Goal: Use online tool/utility

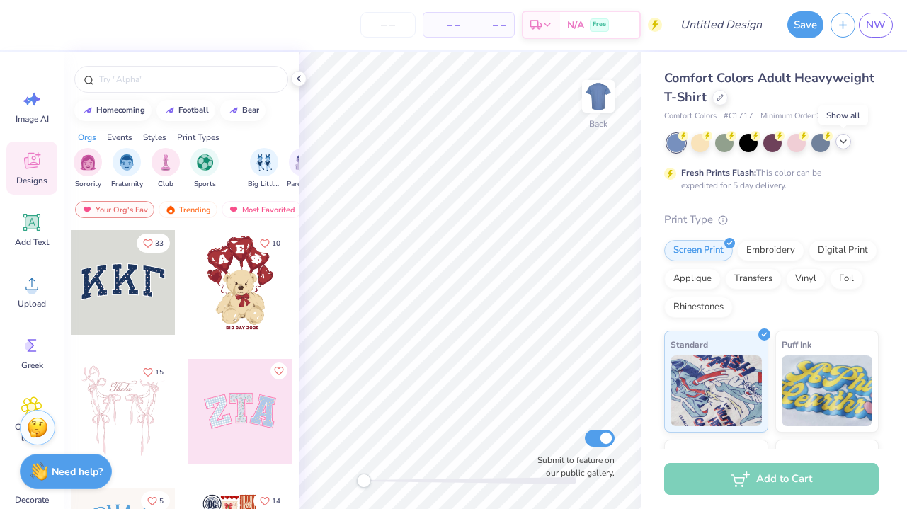
click at [844, 144] on icon at bounding box center [842, 141] width 11 height 11
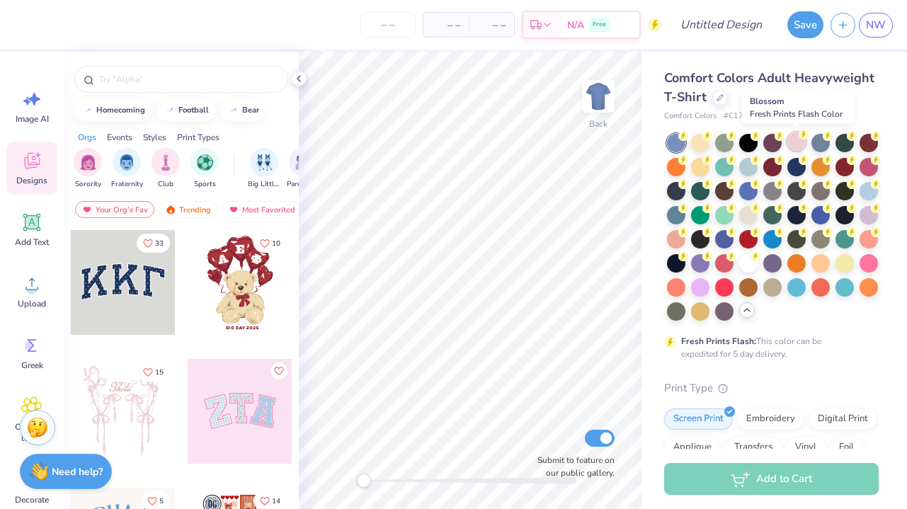
click at [795, 139] on div at bounding box center [796, 141] width 18 height 18
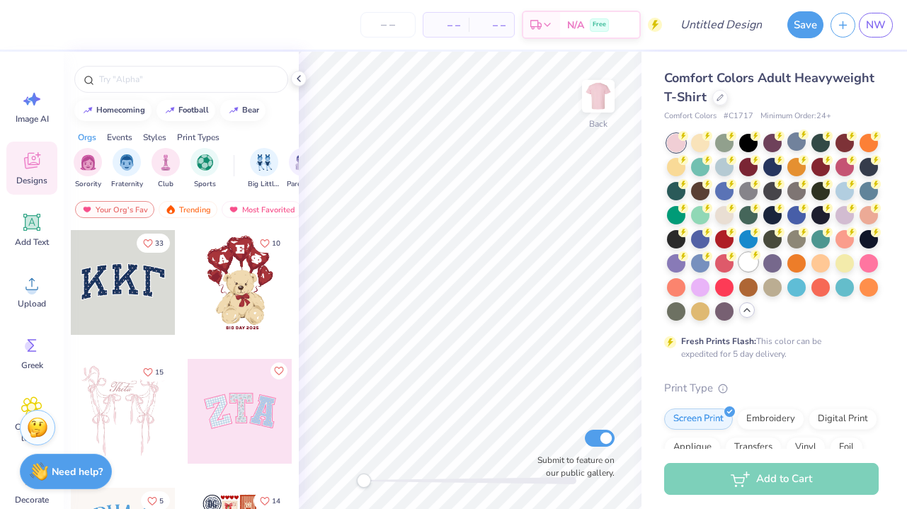
click at [739, 271] on div at bounding box center [748, 262] width 18 height 18
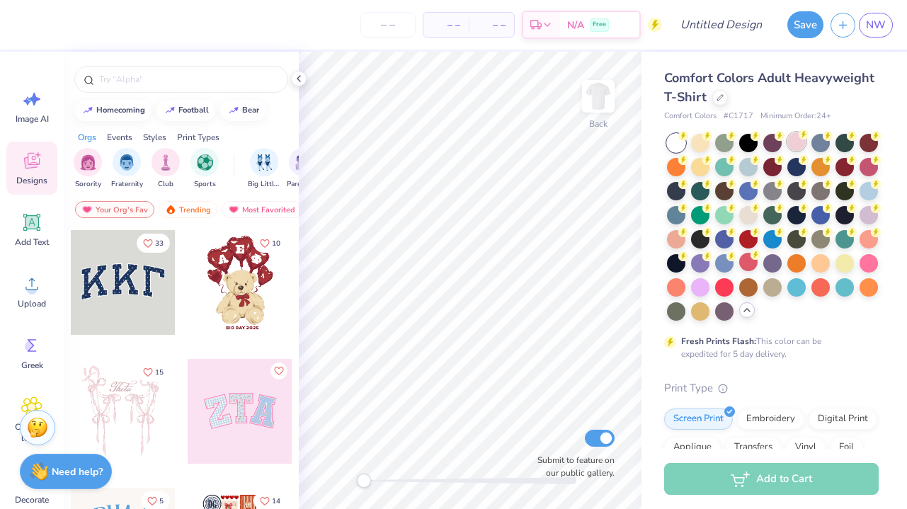
click at [799, 142] on div at bounding box center [796, 141] width 18 height 18
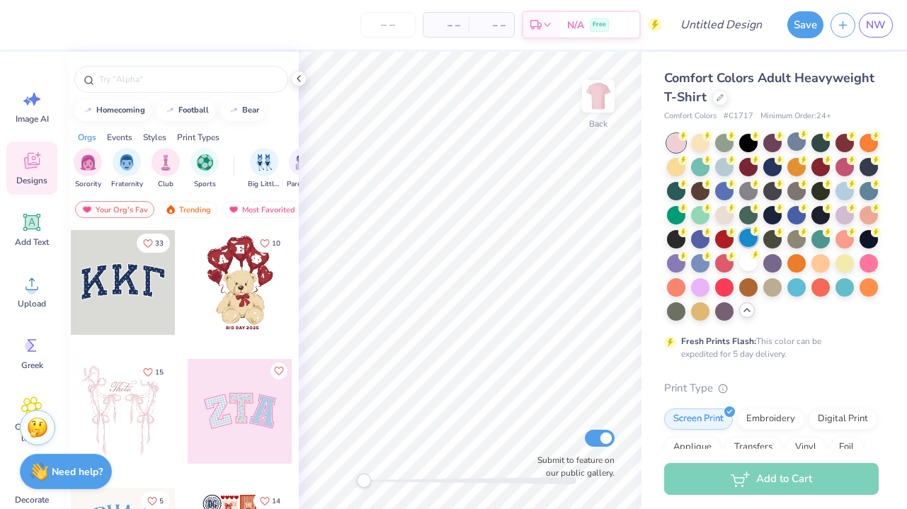
click at [757, 235] on div at bounding box center [748, 238] width 18 height 18
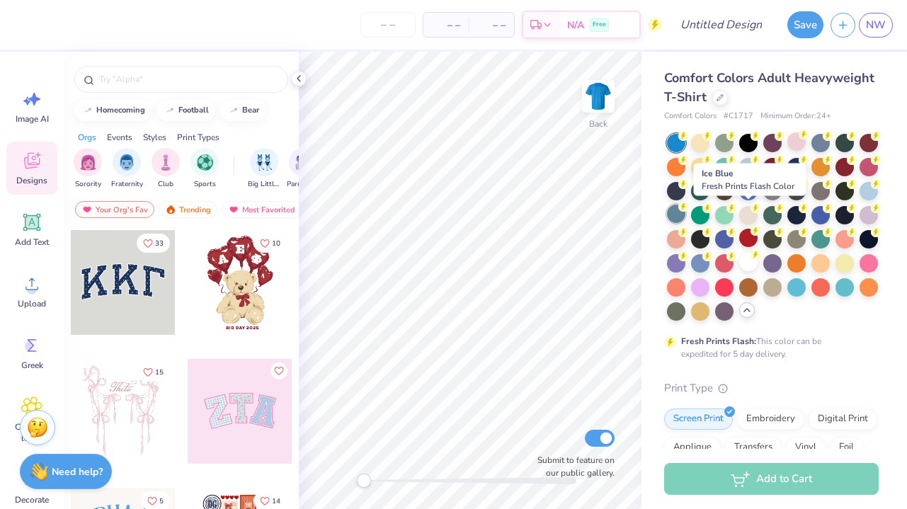
click at [685, 216] on div at bounding box center [676, 214] width 18 height 18
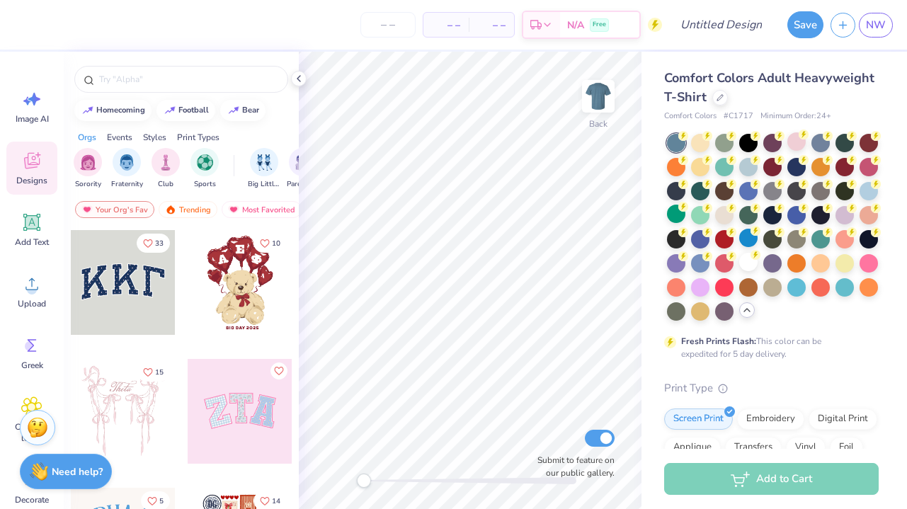
click at [674, 144] on div at bounding box center [676, 143] width 18 height 18
click at [822, 140] on div at bounding box center [820, 141] width 18 height 18
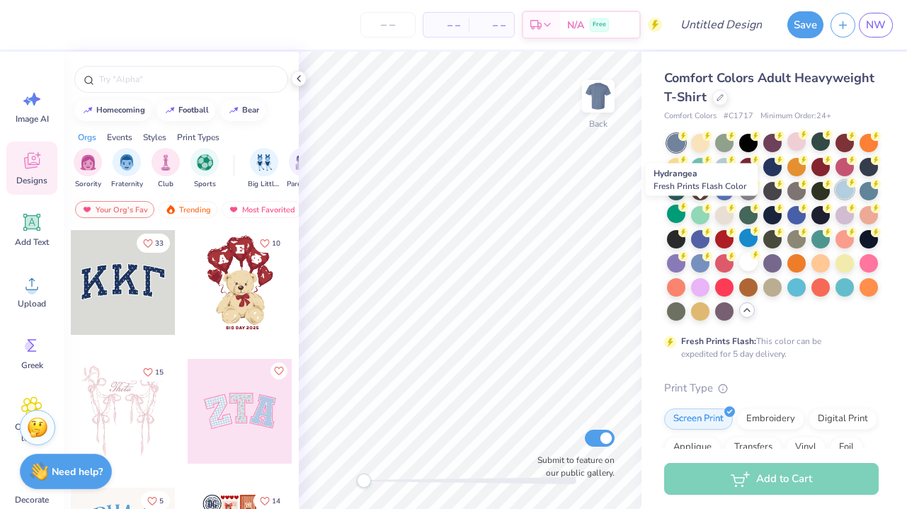
click at [835, 199] on div at bounding box center [844, 189] width 18 height 18
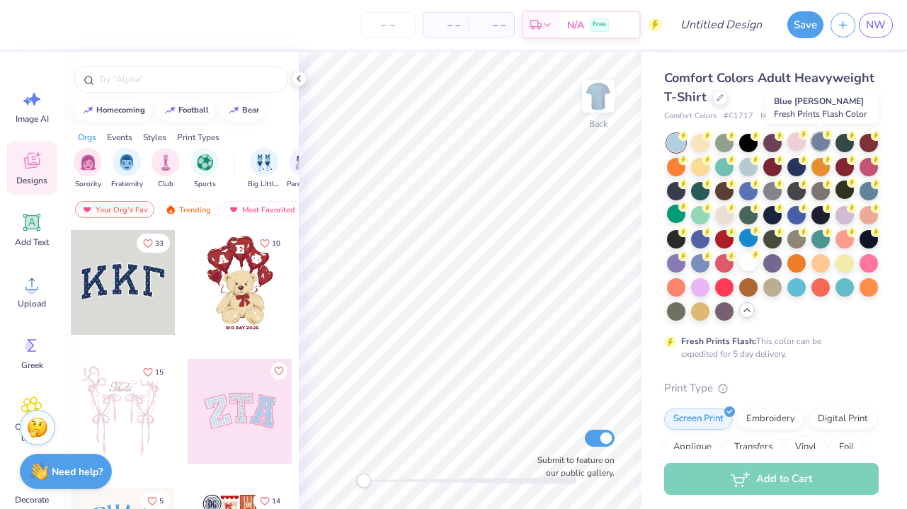
click at [823, 143] on div at bounding box center [820, 141] width 18 height 18
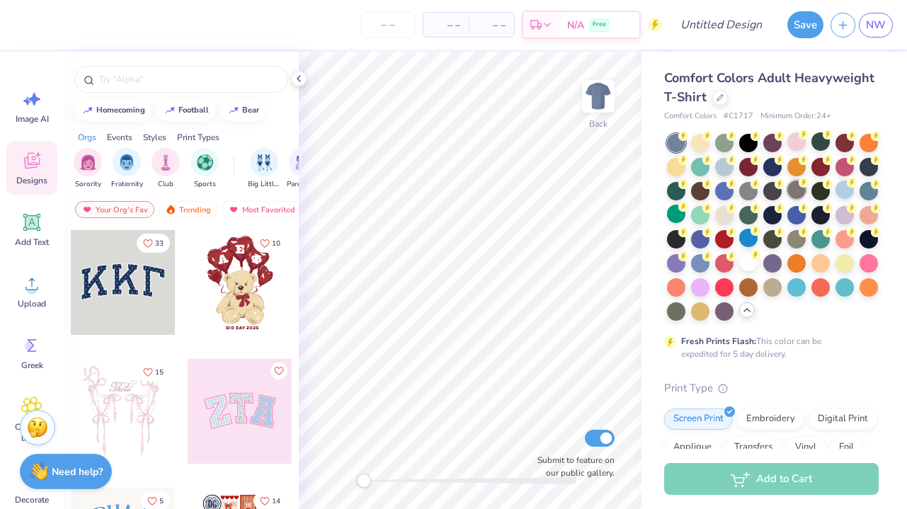
click at [805, 192] on div at bounding box center [796, 189] width 18 height 18
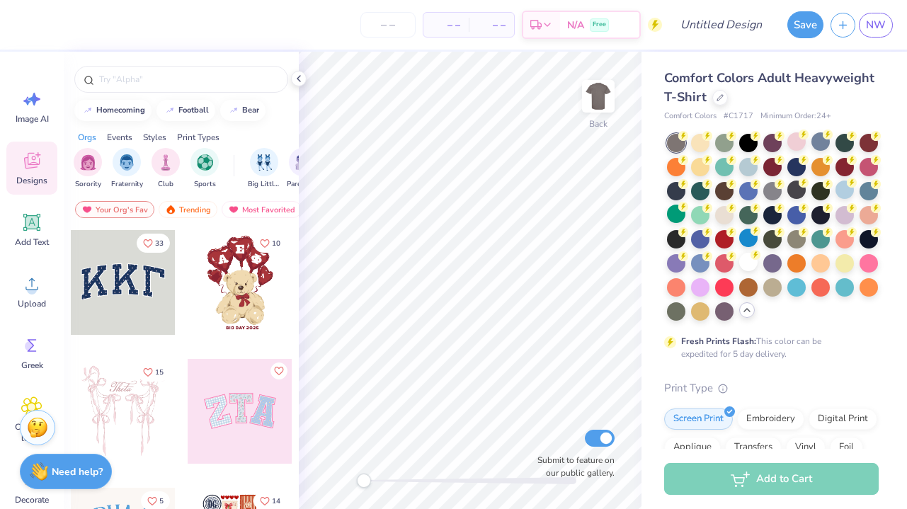
click at [797, 224] on div at bounding box center [773, 227] width 212 height 187
click at [733, 214] on div at bounding box center [724, 214] width 18 height 18
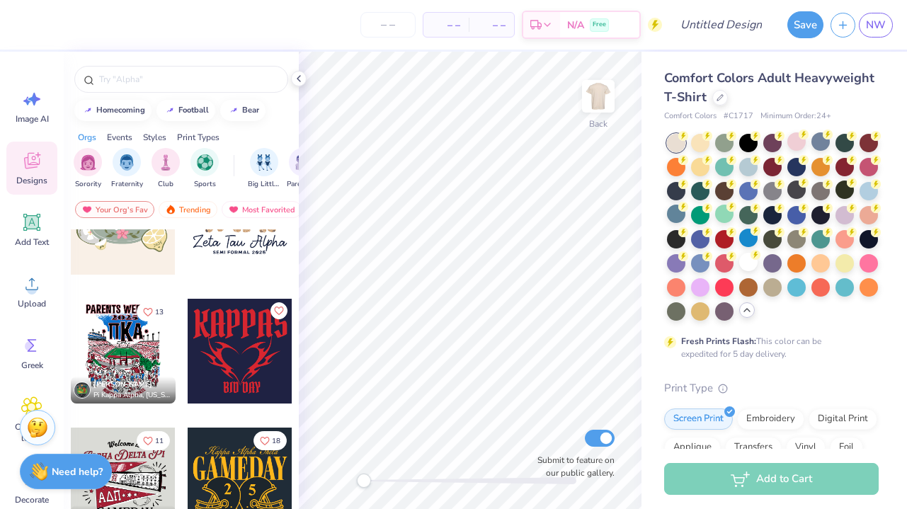
scroll to position [834, 0]
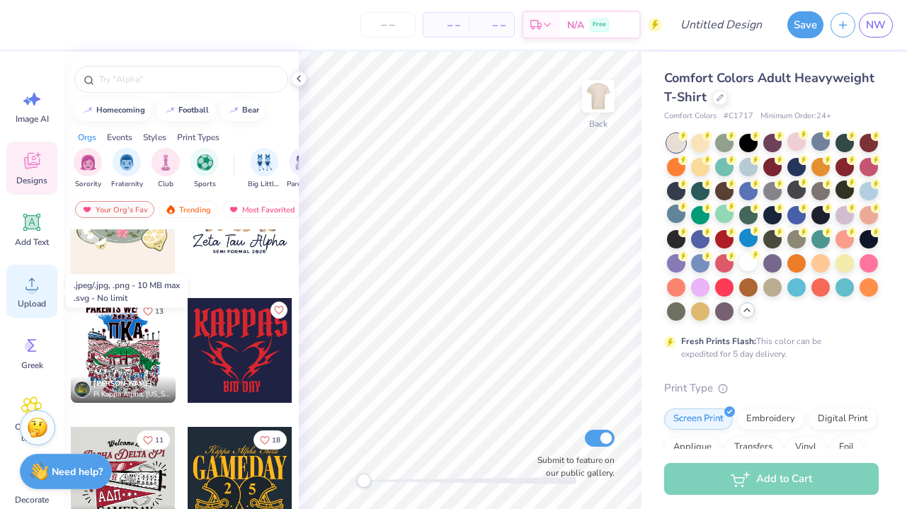
click at [36, 291] on icon at bounding box center [31, 283] width 21 height 21
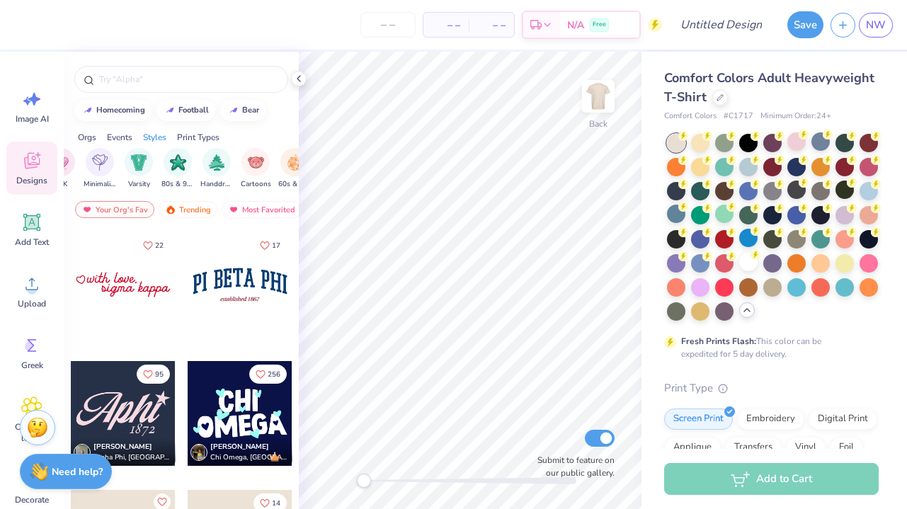
scroll to position [0, 772]
click at [134, 165] on img "filter for Minimalist" at bounding box center [135, 161] width 16 height 16
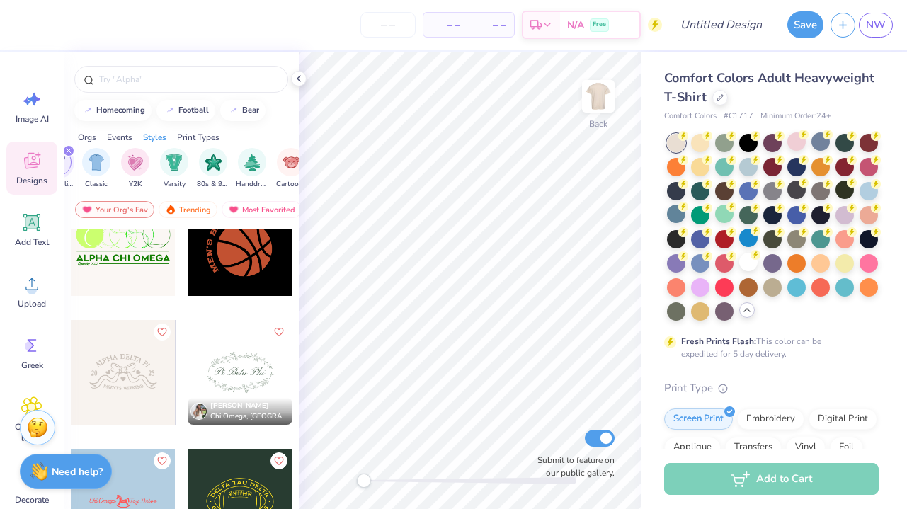
scroll to position [146, 0]
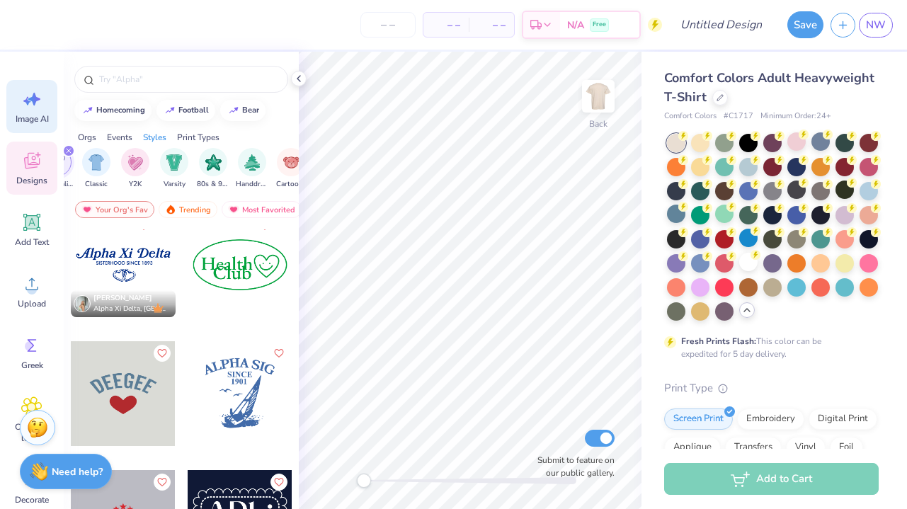
click at [23, 108] on icon at bounding box center [31, 98] width 21 height 21
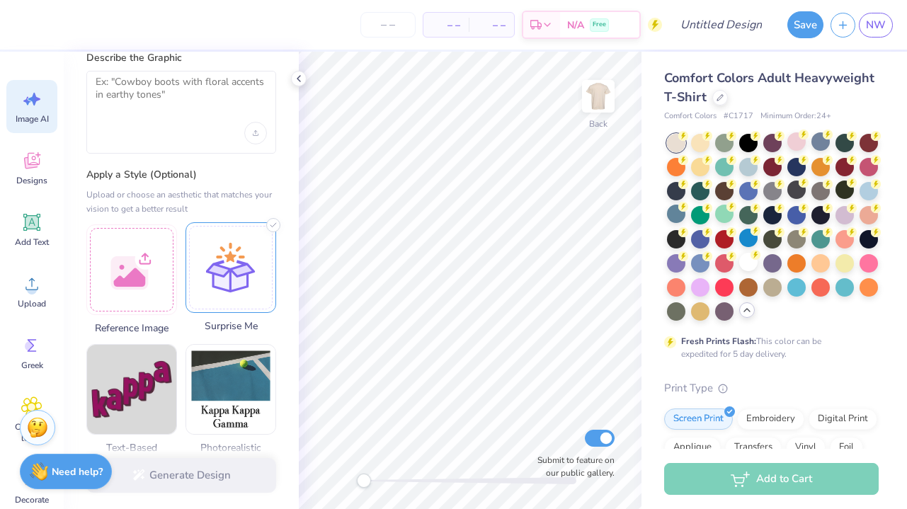
scroll to position [0, 0]
